Goal: Transaction & Acquisition: Book appointment/travel/reservation

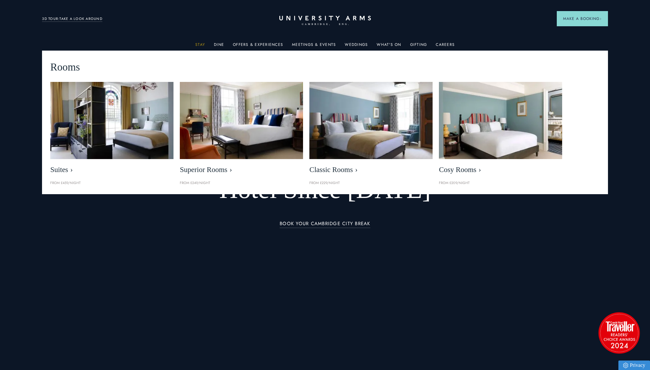
click at [201, 44] on link "Stay" at bounding box center [200, 46] width 10 height 8
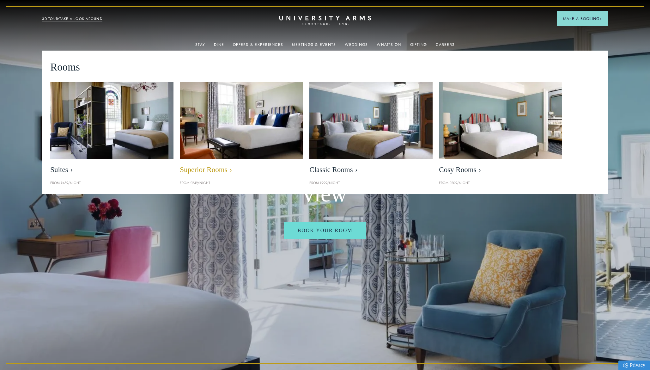
click at [223, 131] on img at bounding box center [242, 120] width 142 height 88
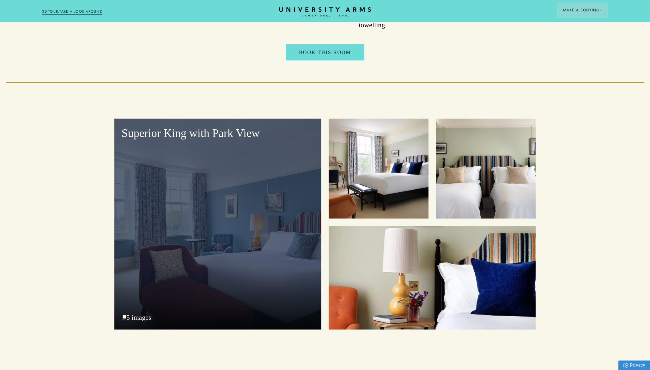
scroll to position [831, 0]
click at [222, 259] on div "Superior King with Park View 5 images" at bounding box center [217, 224] width 207 height 211
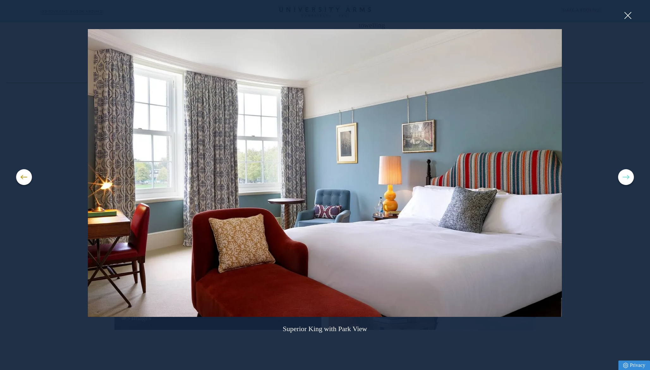
click at [632, 177] on button at bounding box center [626, 177] width 16 height 16
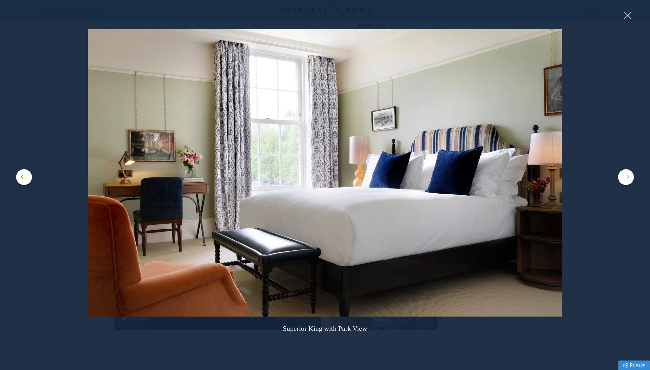
click at [624, 178] on button at bounding box center [626, 177] width 16 height 16
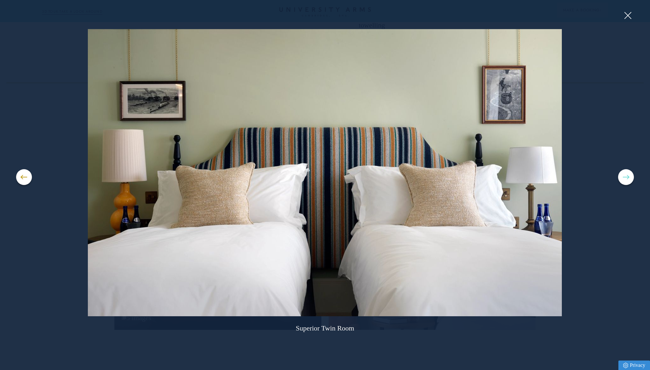
click at [624, 178] on button at bounding box center [626, 177] width 16 height 16
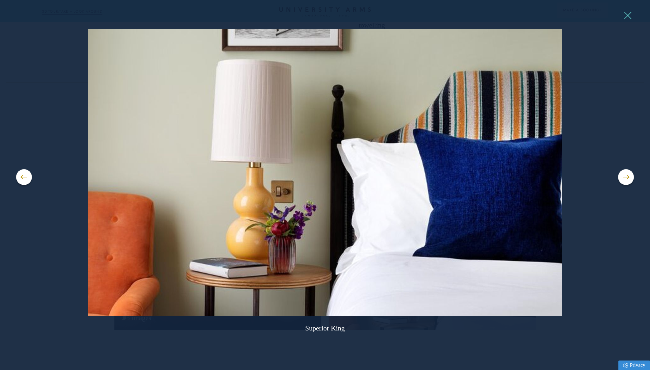
click at [628, 18] on button at bounding box center [627, 15] width 9 height 9
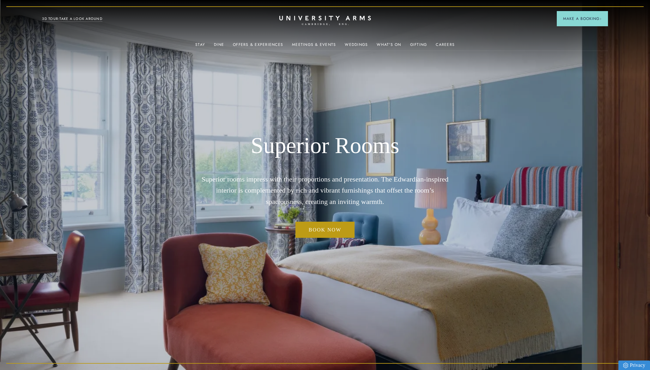
scroll to position [0, 0]
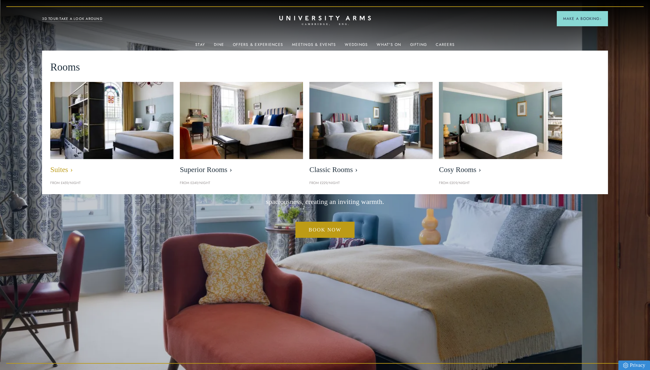
click at [60, 169] on span "Suites" at bounding box center [111, 169] width 123 height 9
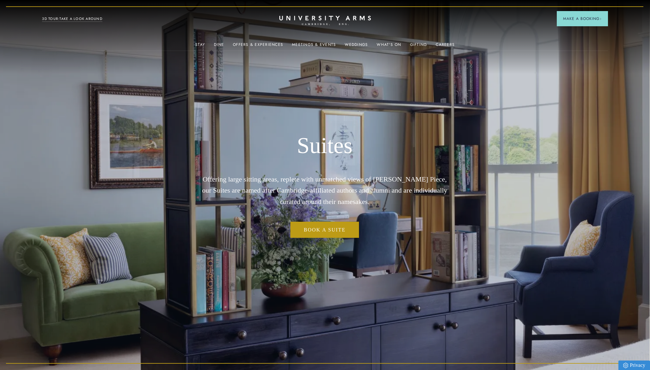
scroll to position [0, 0]
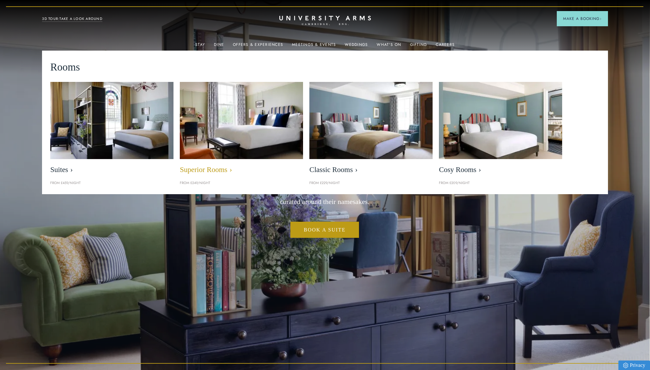
click at [217, 168] on span "Superior Rooms" at bounding box center [241, 169] width 123 height 9
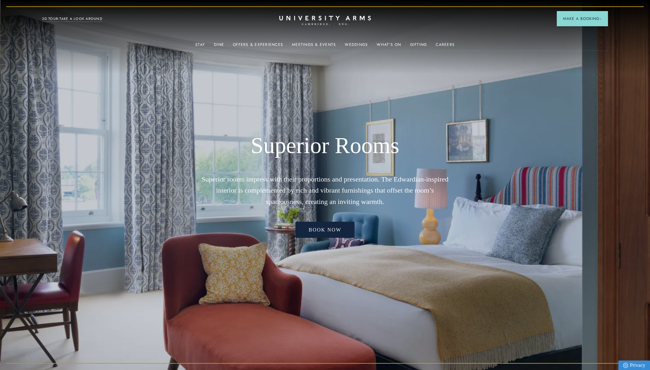
click at [330, 229] on link "Book now" at bounding box center [324, 230] width 59 height 16
